Goal: Task Accomplishment & Management: Manage account settings

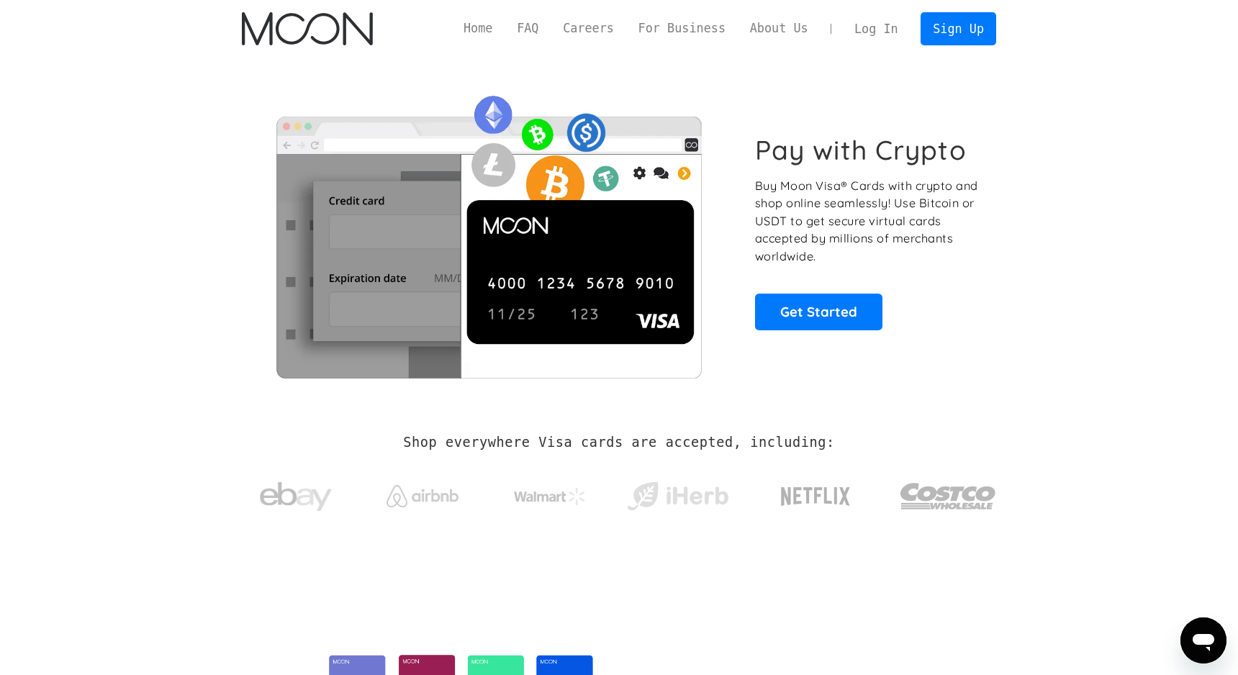
click at [876, 28] on link "Log In" at bounding box center [876, 29] width 68 height 32
